Goal: Task Accomplishment & Management: Manage account settings

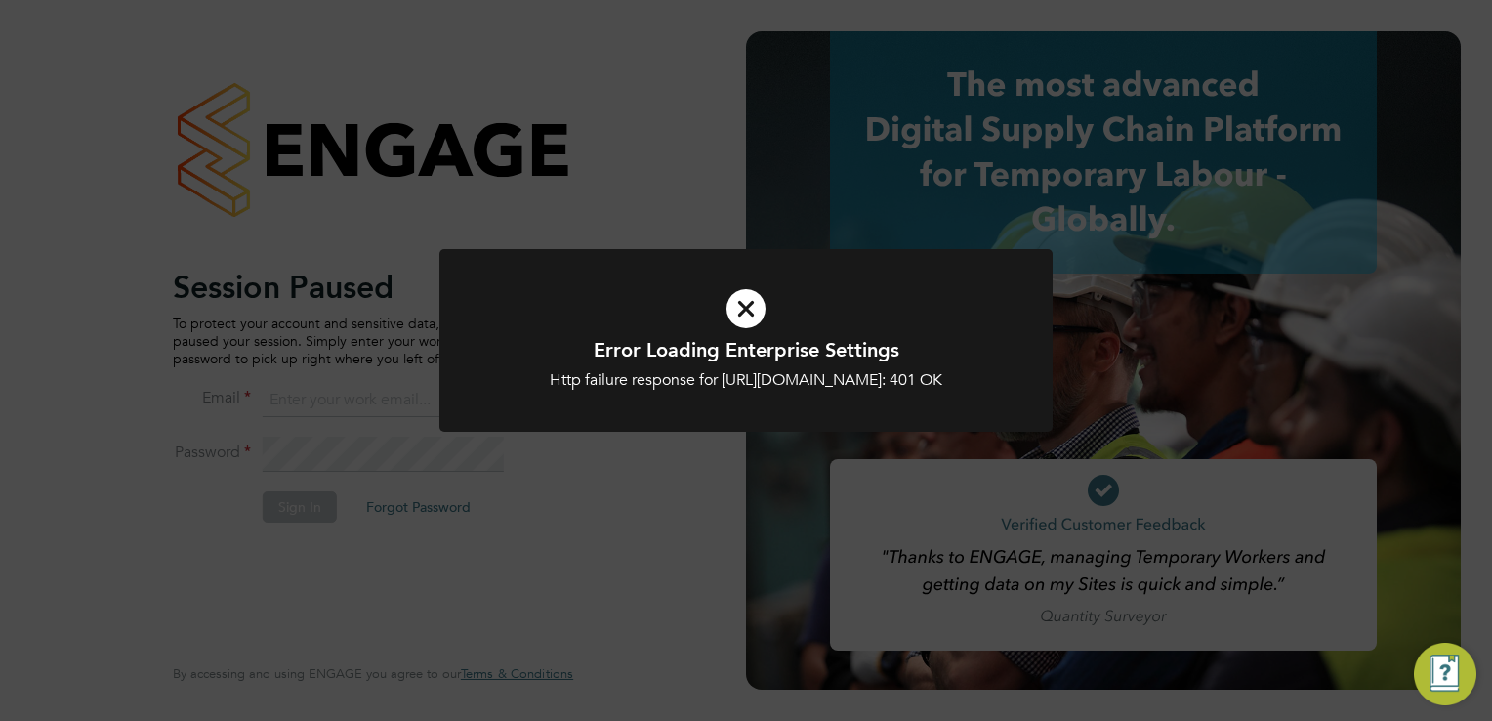
type input "[PERSON_NAME][EMAIL_ADDRESS][DOMAIN_NAME]"
click at [676, 350] on h1 "Error Loading Enterprise Settings" at bounding box center [746, 349] width 508 height 25
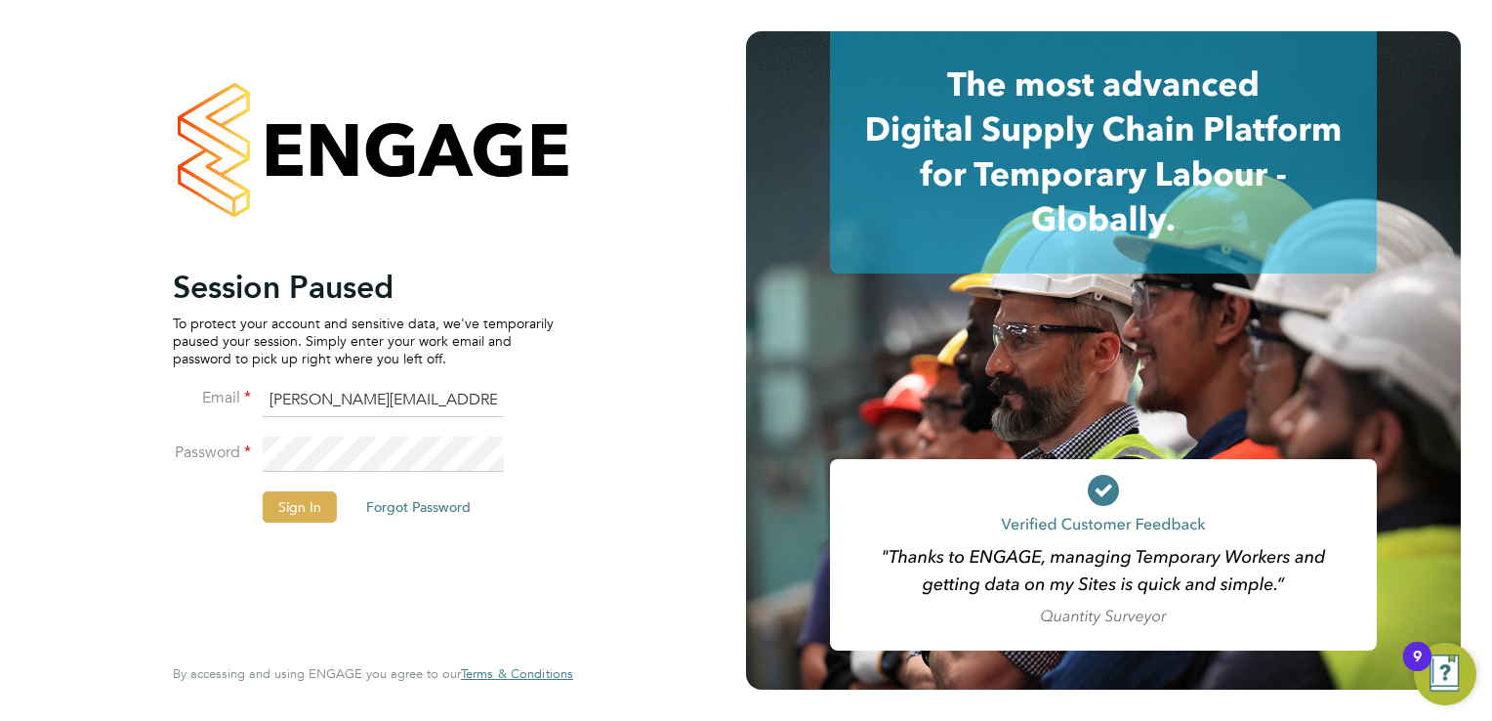
click at [289, 501] on button "Sign In" at bounding box center [300, 506] width 74 height 31
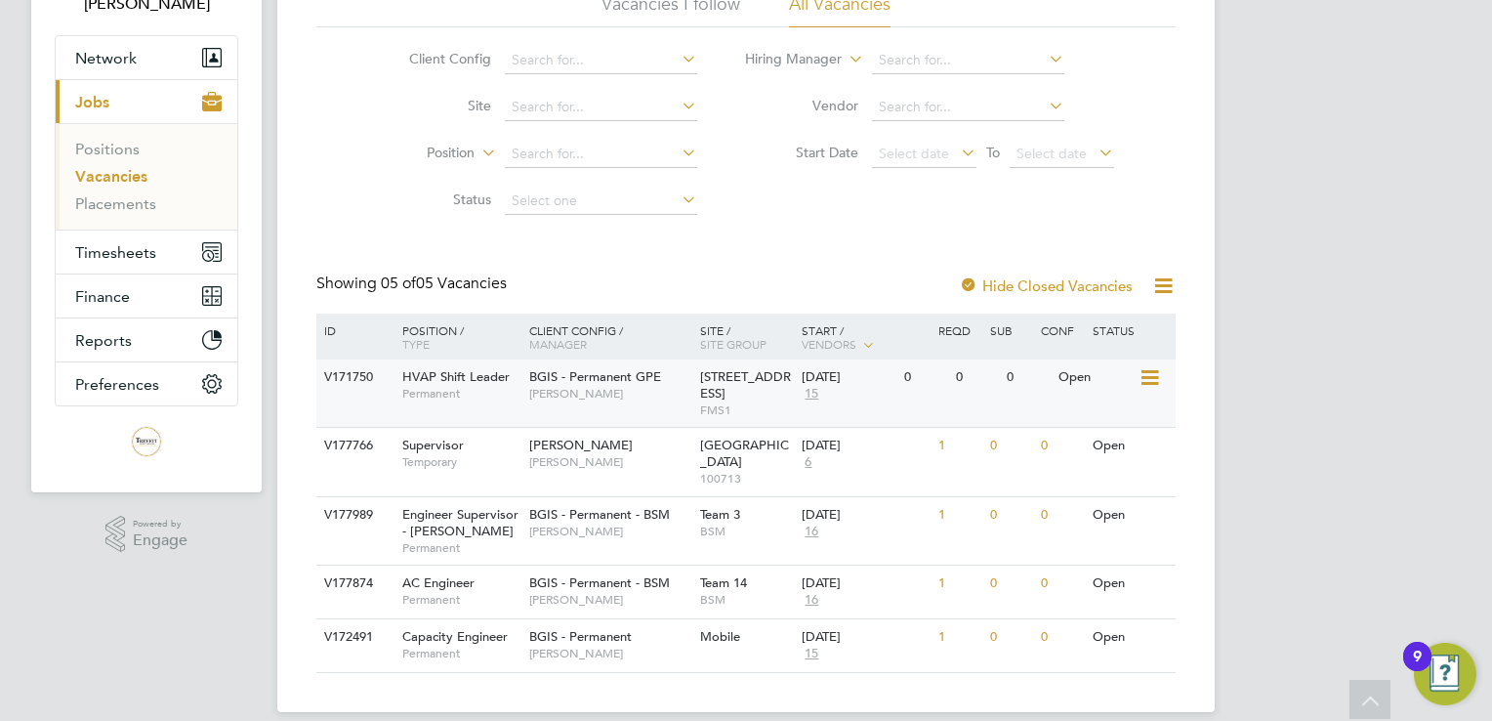
scroll to position [173, 0]
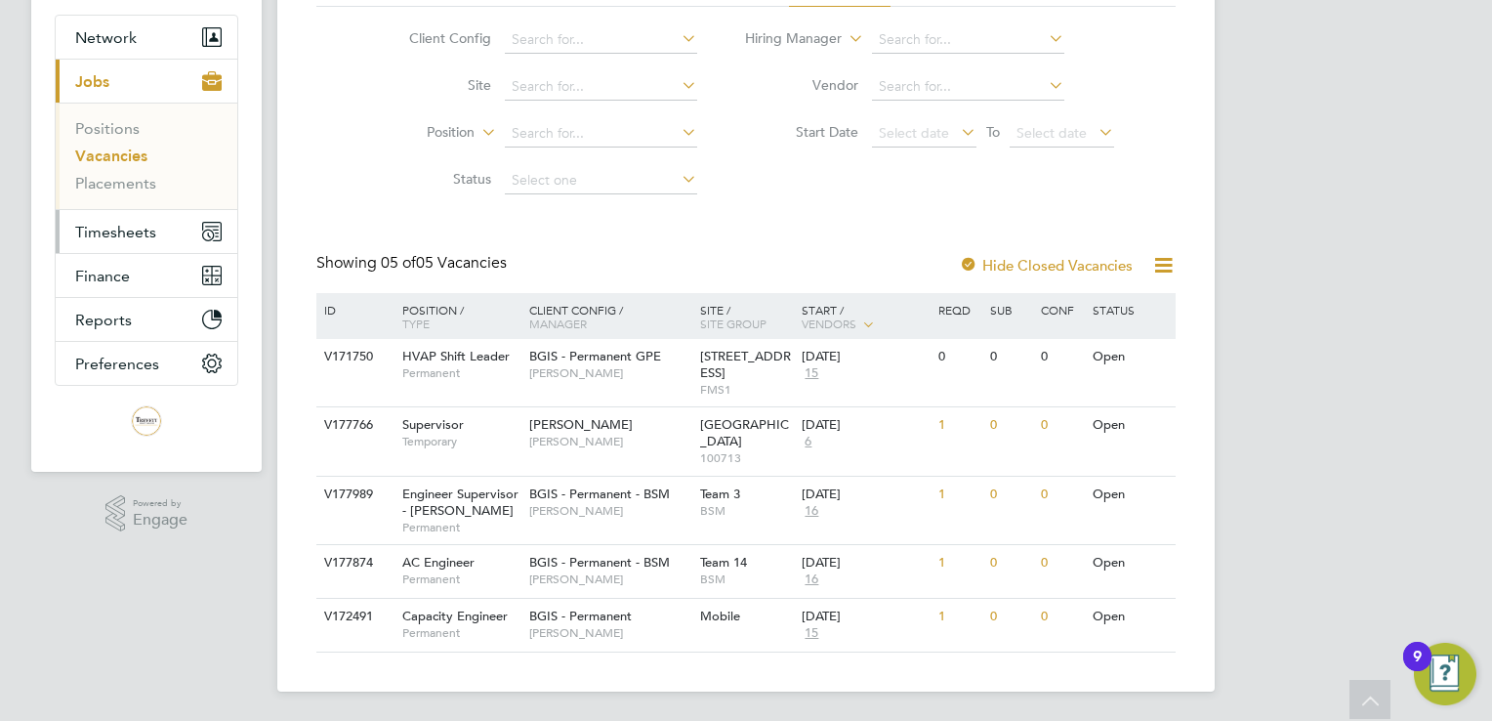
click at [129, 232] on span "Timesheets" at bounding box center [115, 232] width 81 height 19
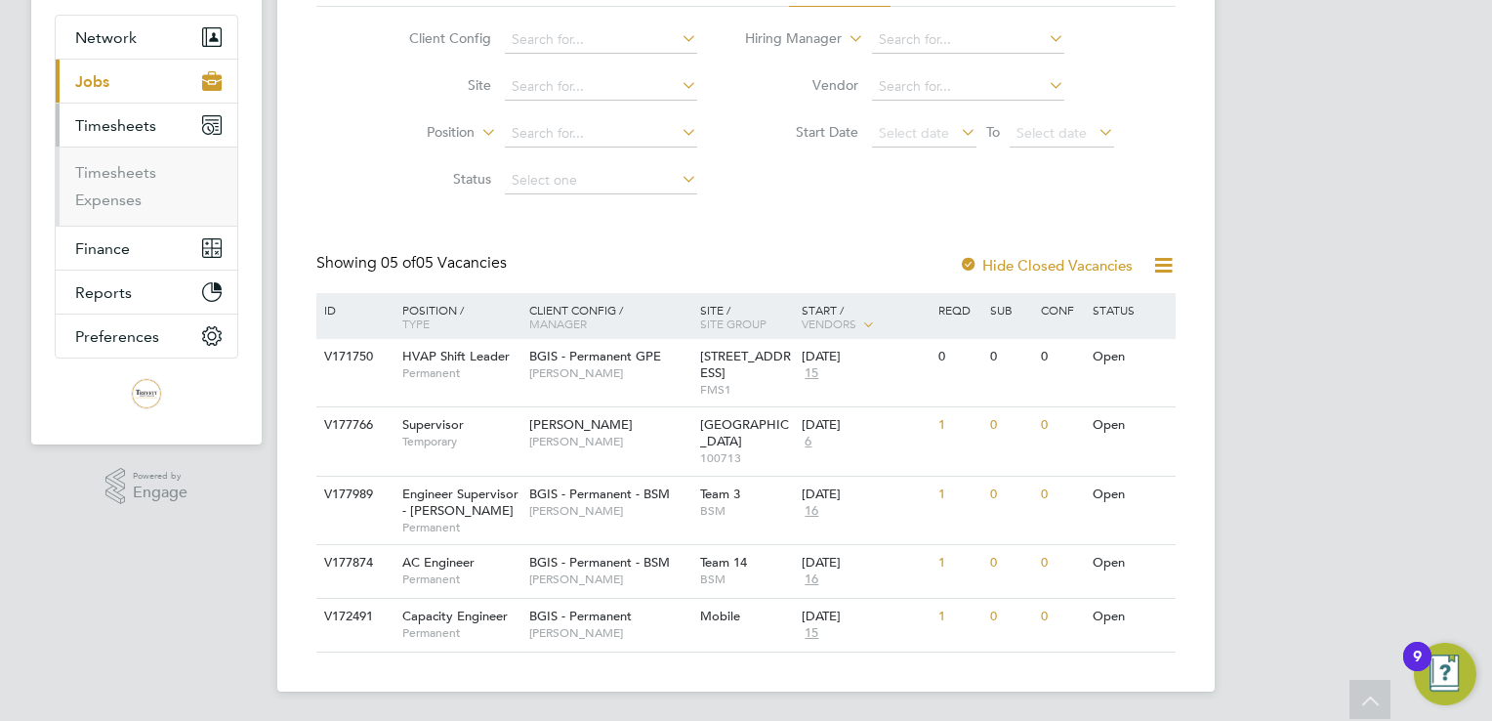
click at [144, 155] on ul "Timesheets Expenses" at bounding box center [147, 186] width 182 height 79
click at [147, 170] on link "Timesheets" at bounding box center [115, 172] width 81 height 19
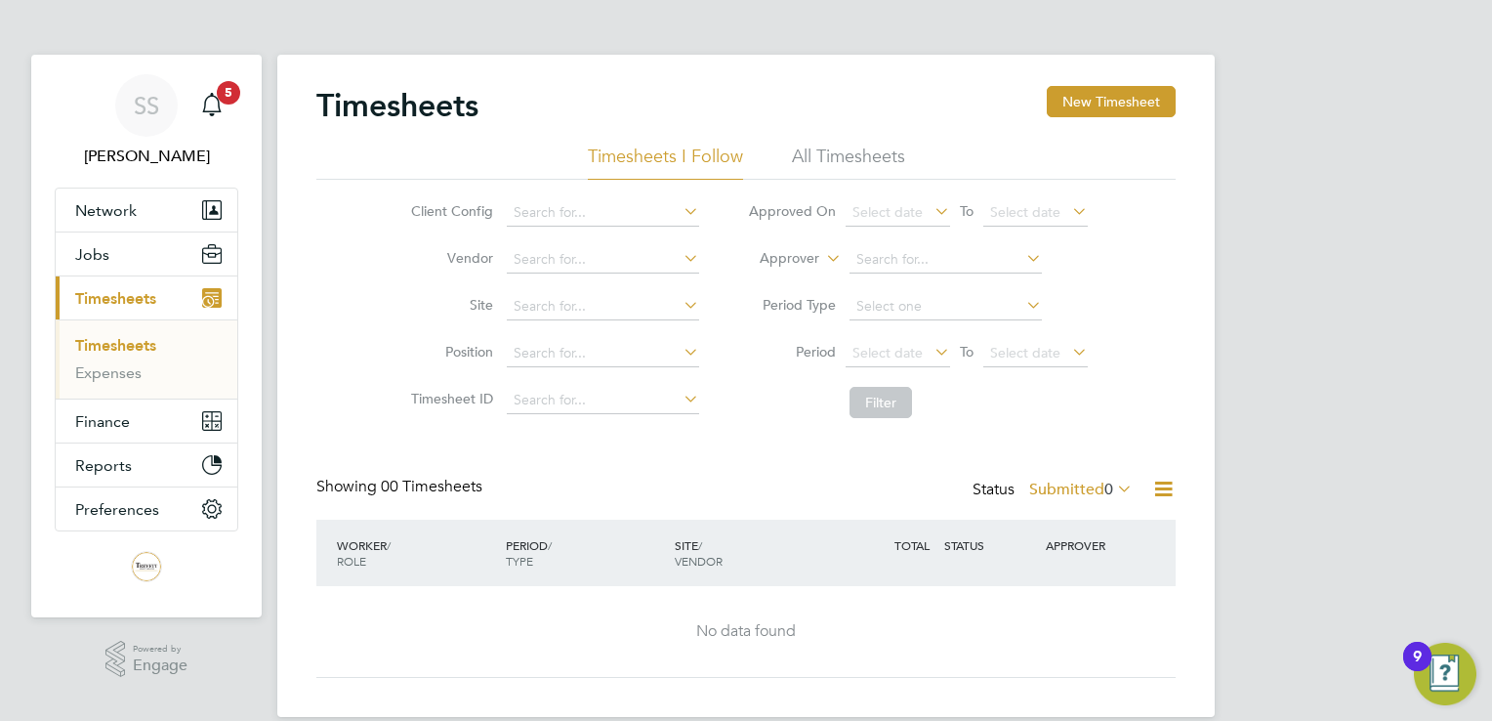
click at [844, 155] on li "All Timesheets" at bounding box center [848, 162] width 113 height 35
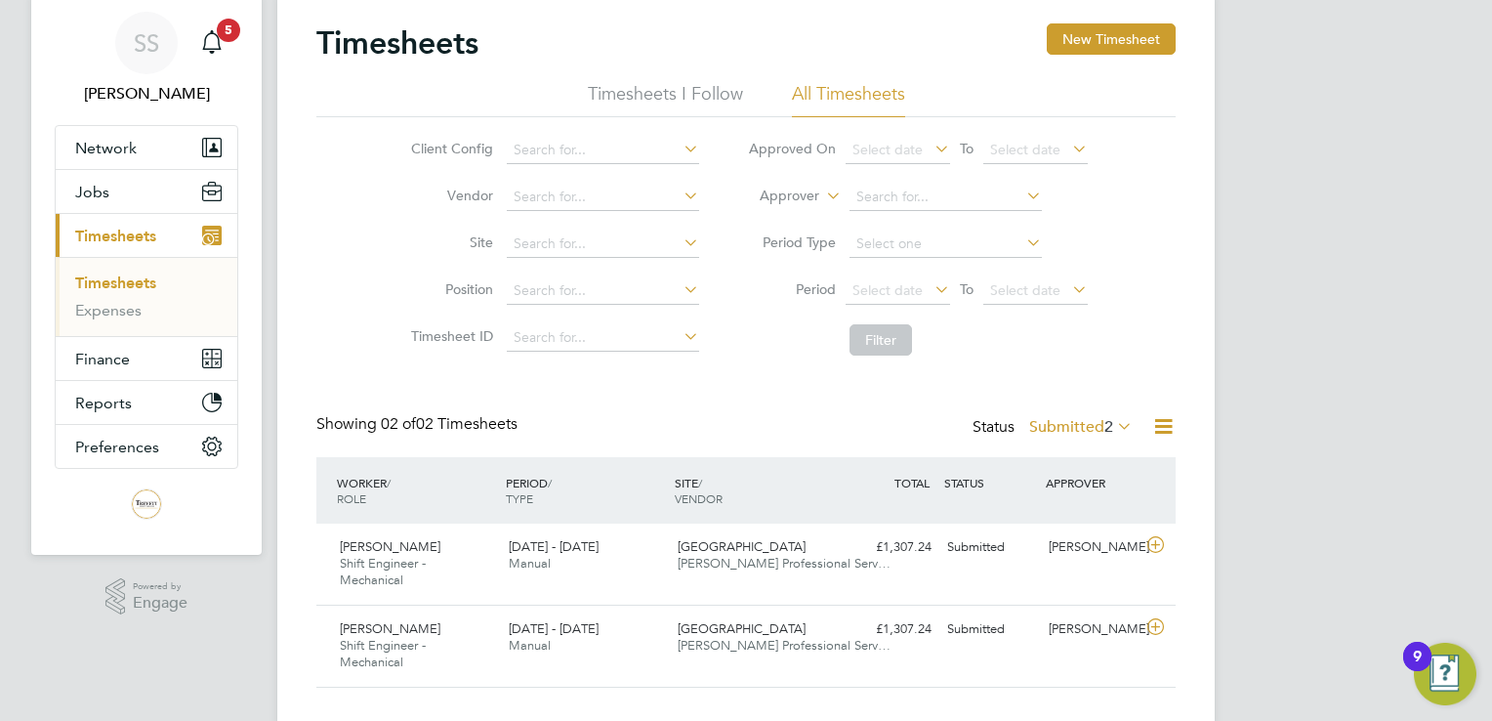
scroll to position [98, 0]
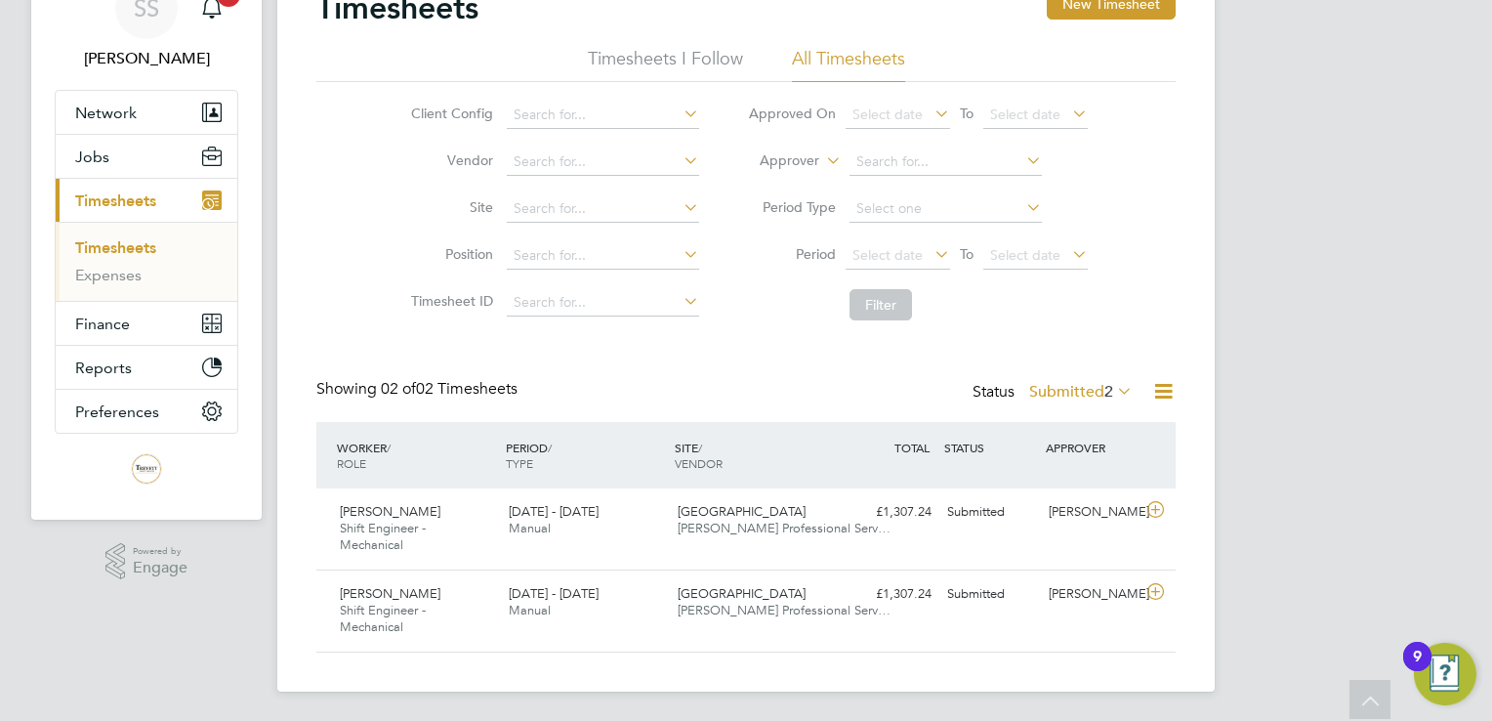
click at [318, 675] on div "Timesheets New Timesheet Timesheets I Follow All Timesheets Client Config Vendo…" at bounding box center [746, 324] width 938 height 734
click at [996, 581] on div "Submitted" at bounding box center [991, 594] width 102 height 32
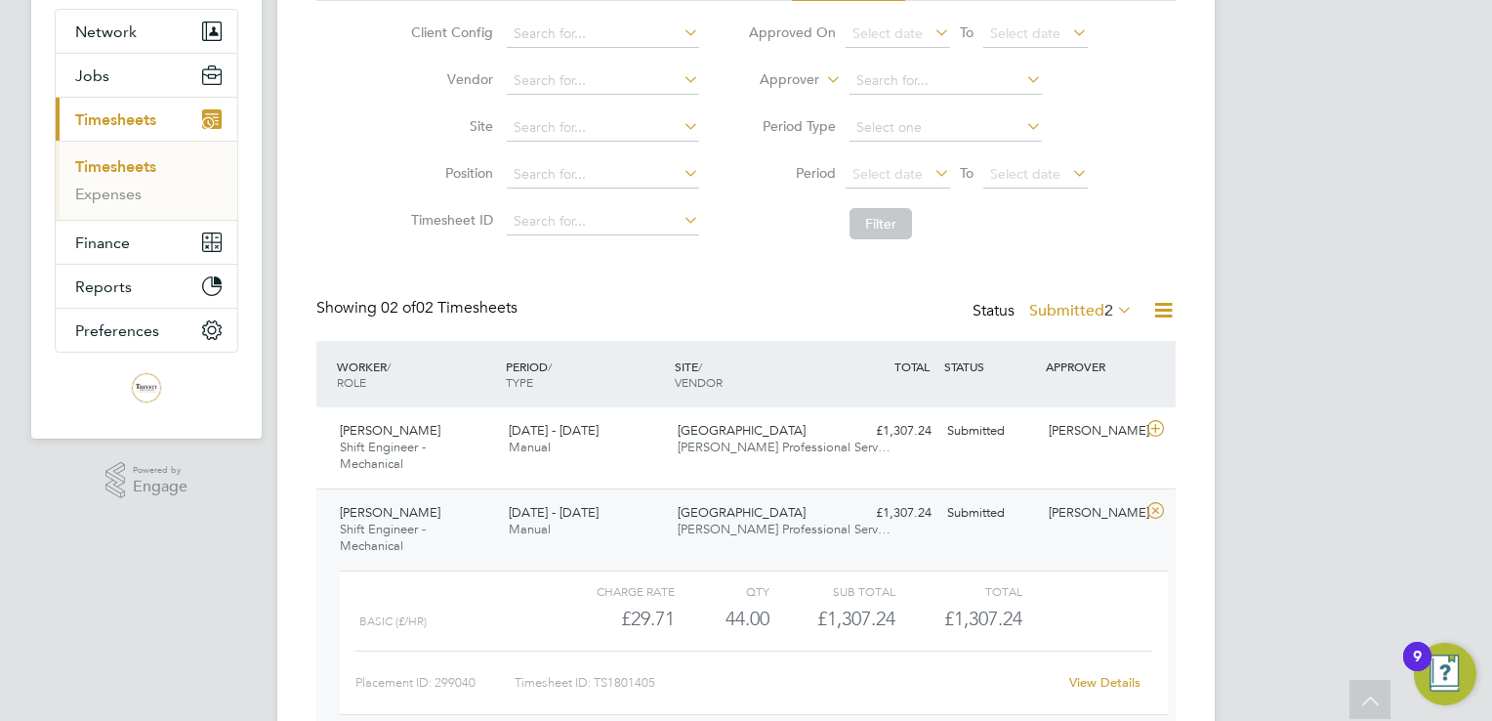
scroll to position [277, 0]
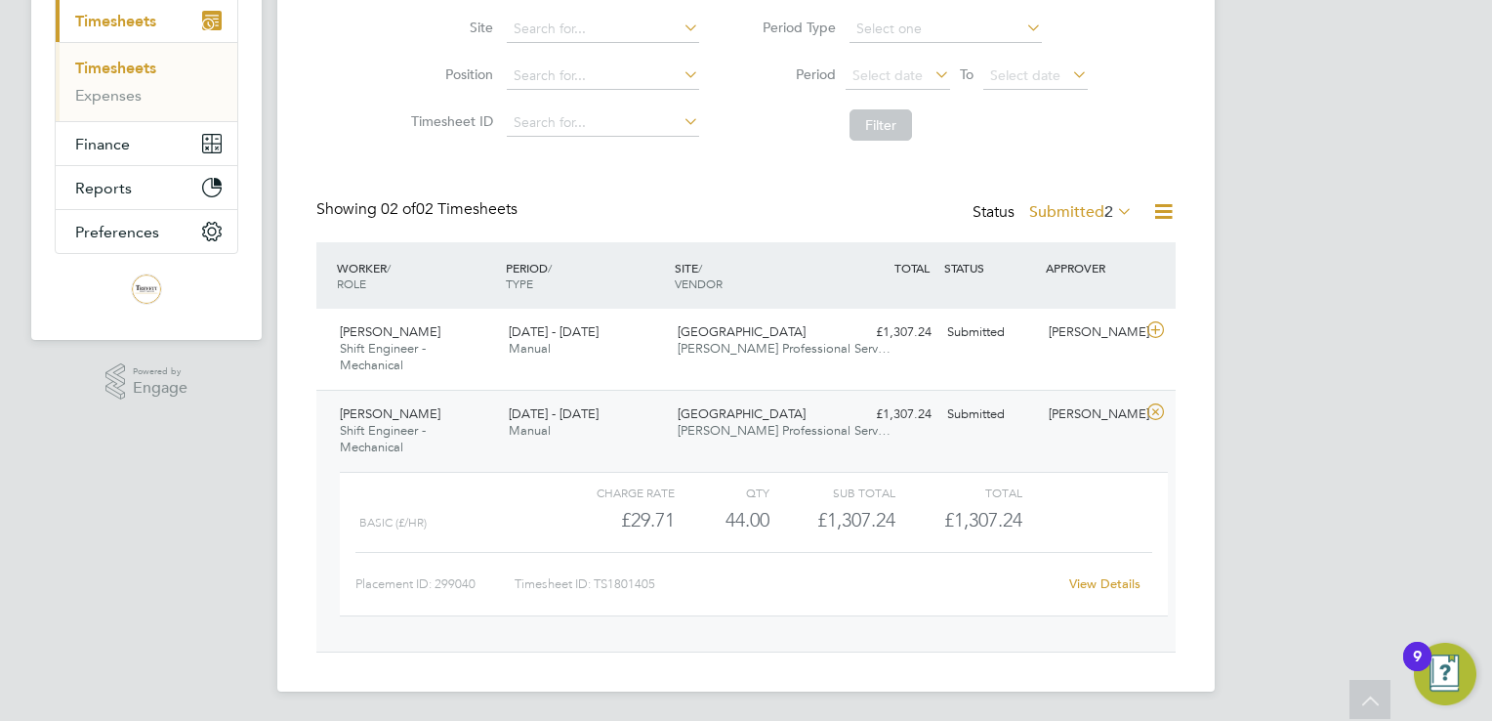
click at [1094, 581] on link "View Details" at bounding box center [1104, 583] width 71 height 17
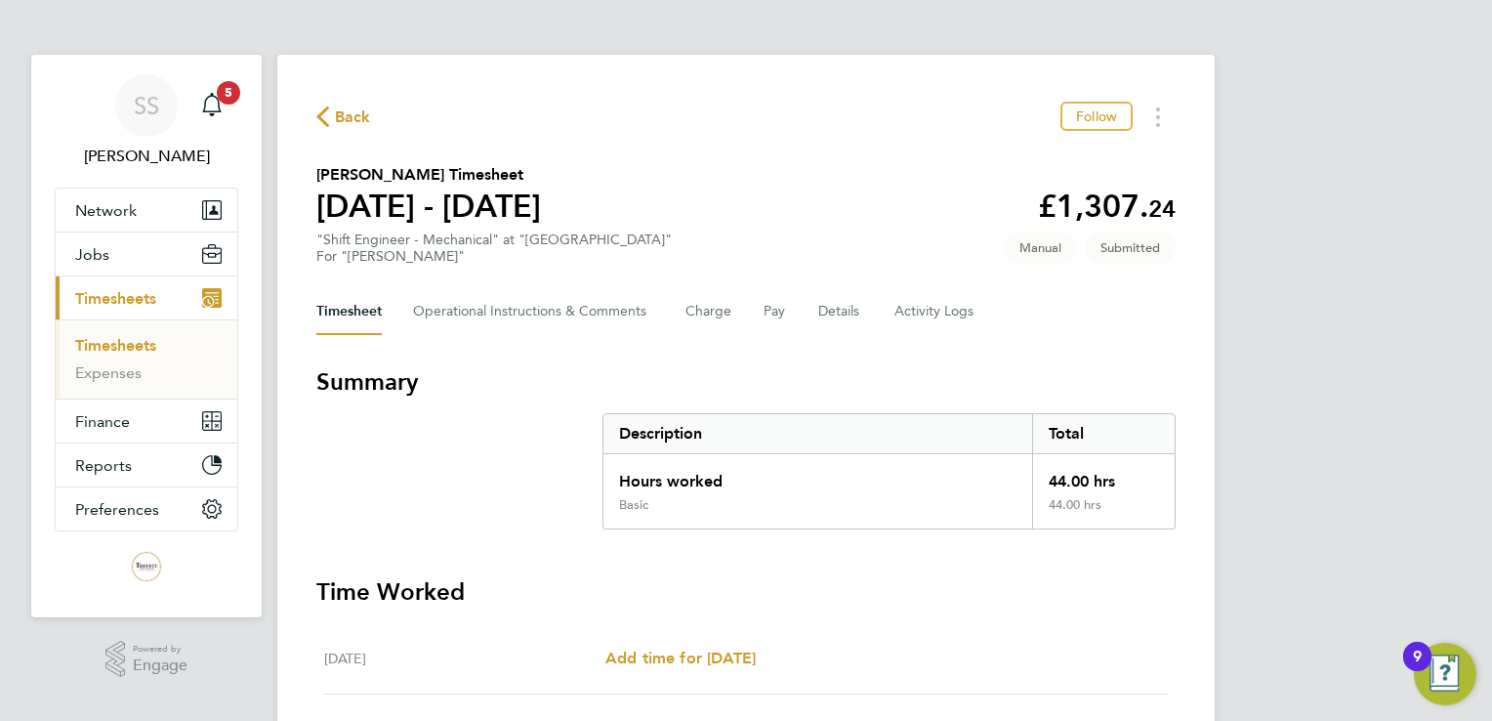
click at [351, 113] on span "Back" at bounding box center [353, 116] width 36 height 23
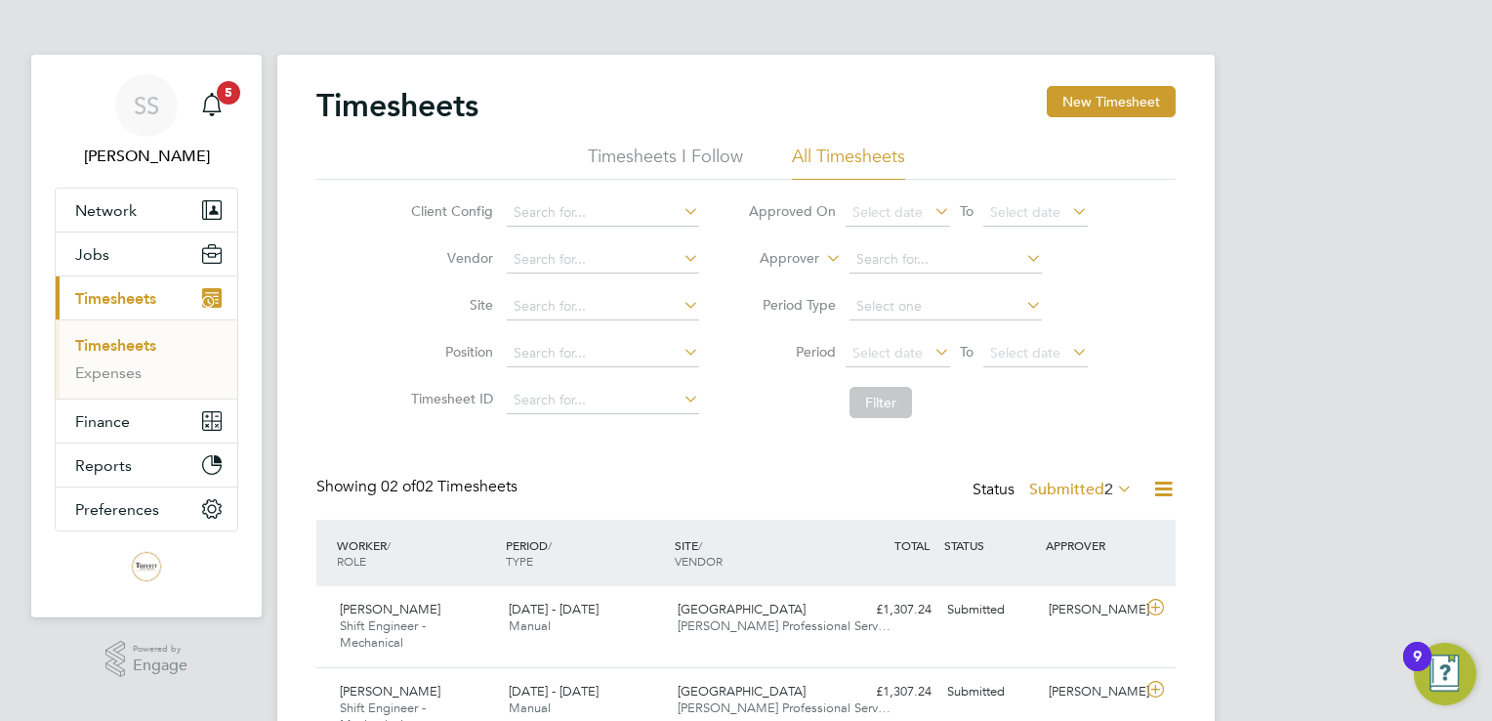
scroll to position [98, 0]
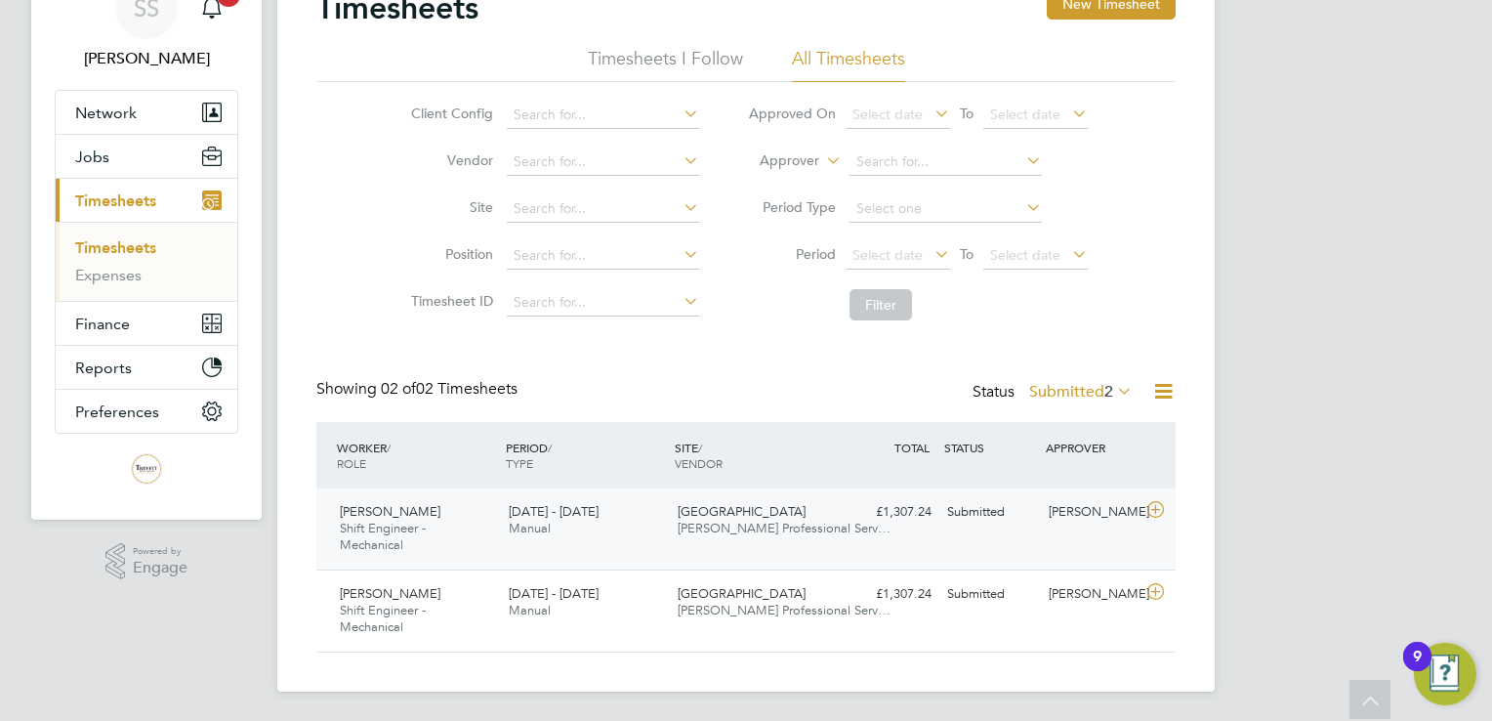
click at [737, 501] on div "Wembley Stadium Trevett Professional Serv…" at bounding box center [754, 520] width 169 height 49
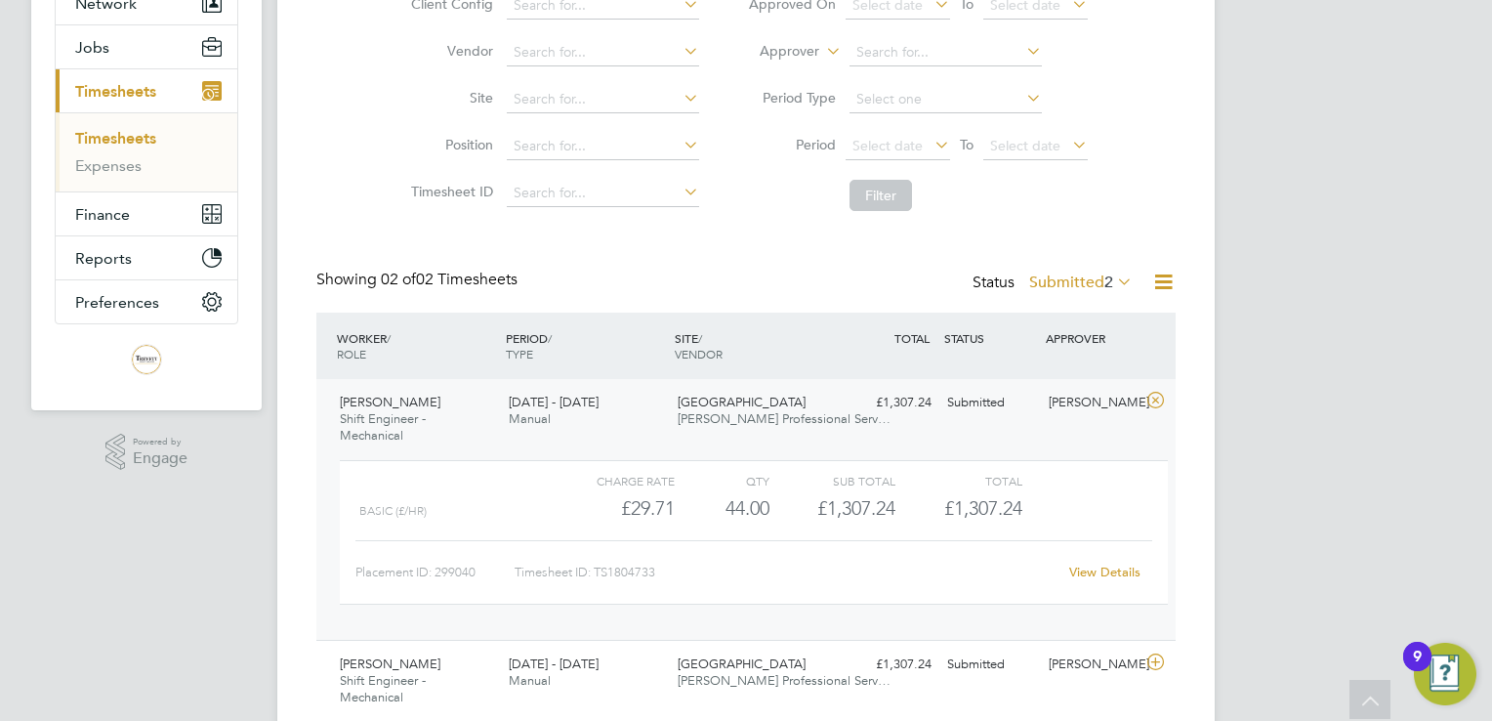
scroll to position [277, 0]
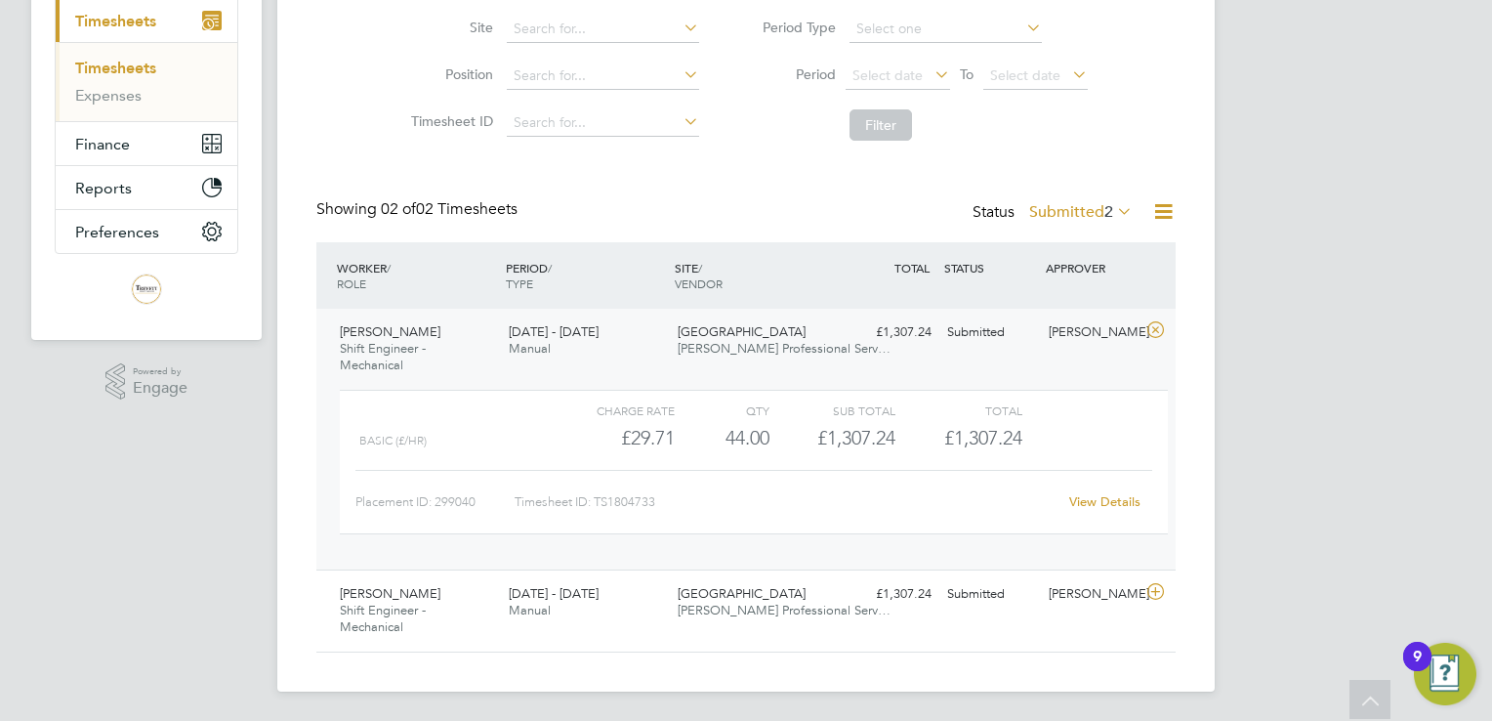
click at [1106, 498] on link "View Details" at bounding box center [1104, 501] width 71 height 17
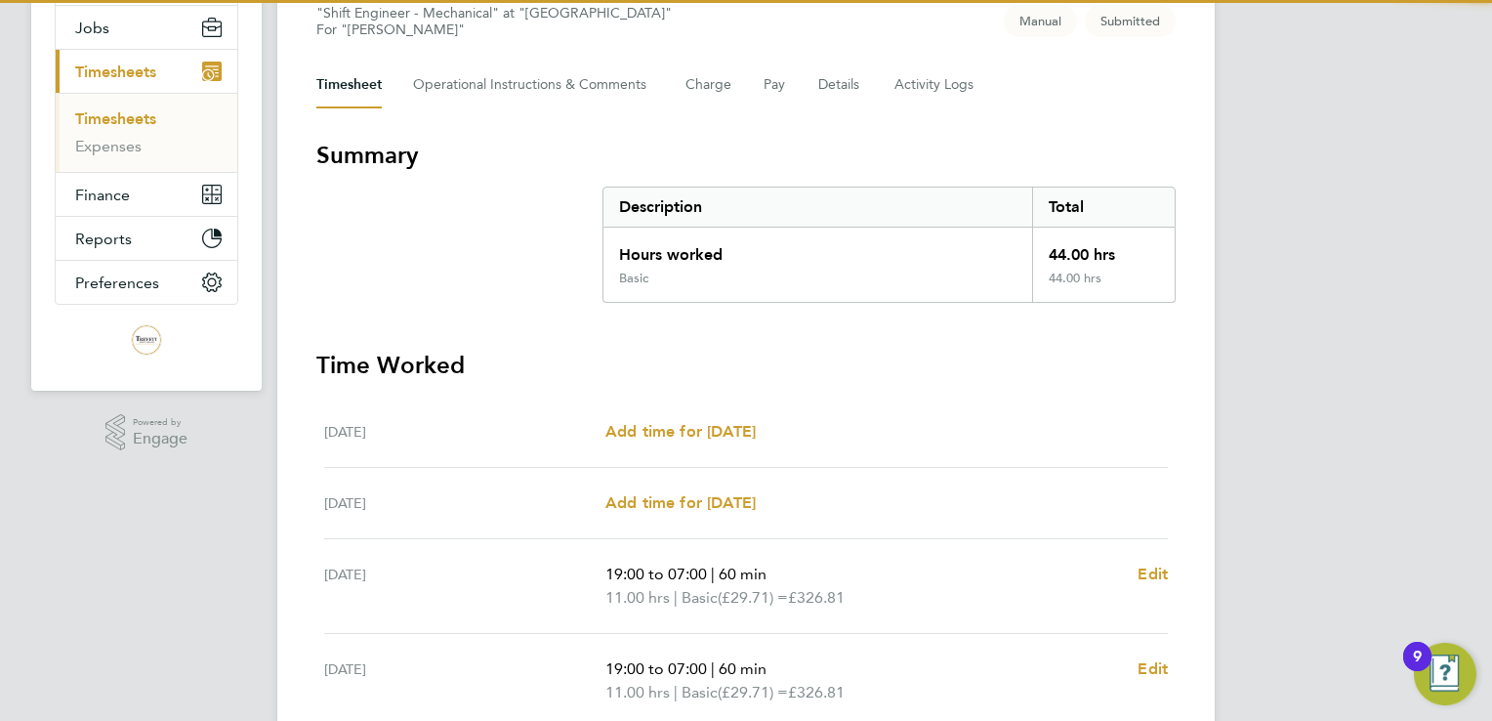
scroll to position [391, 0]
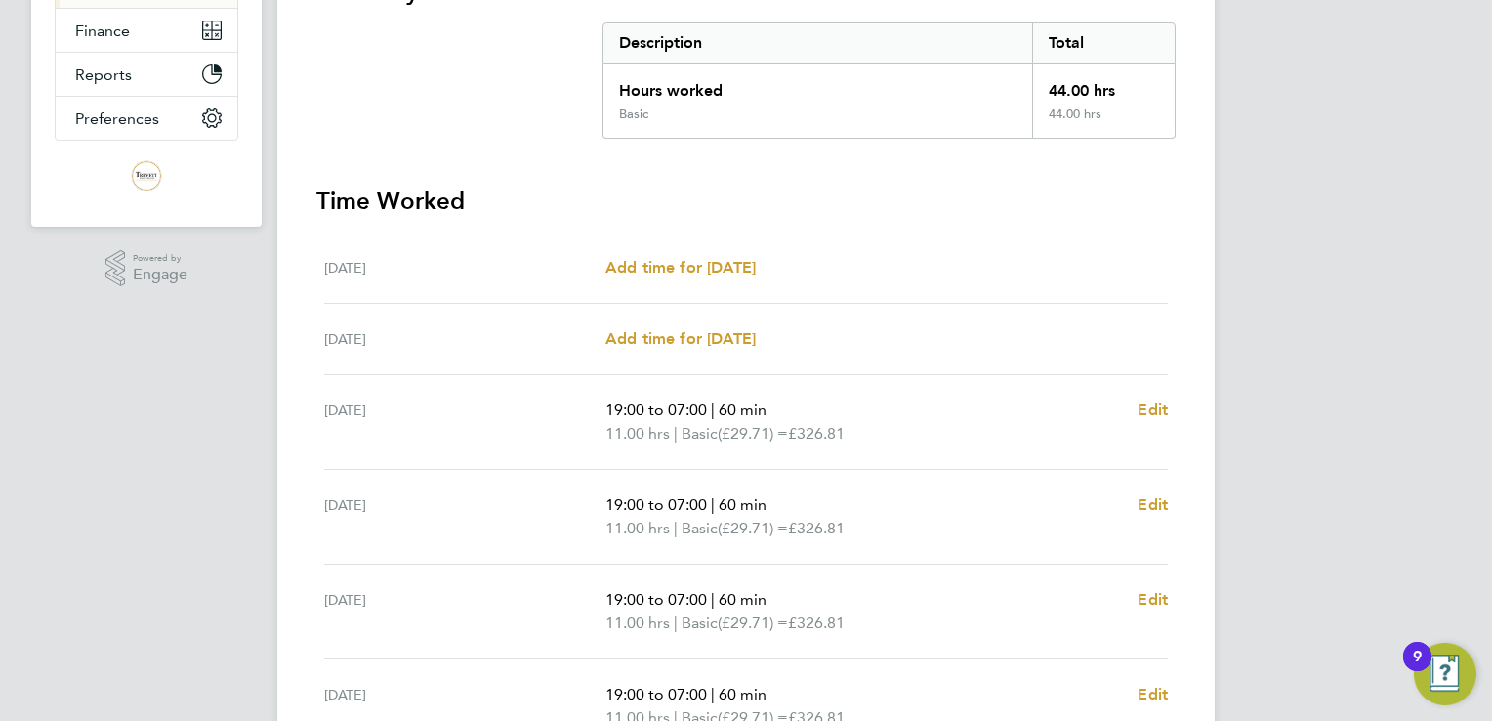
drag, startPoint x: 907, startPoint y: 183, endPoint x: 897, endPoint y: 193, distance: 15.2
click at [908, 183] on section "Summary Description Total Hours worked 44.00 hrs Basic 44.00 hrs Time Worked Sa…" at bounding box center [745, 447] width 859 height 943
